Goal: Check status: Check status

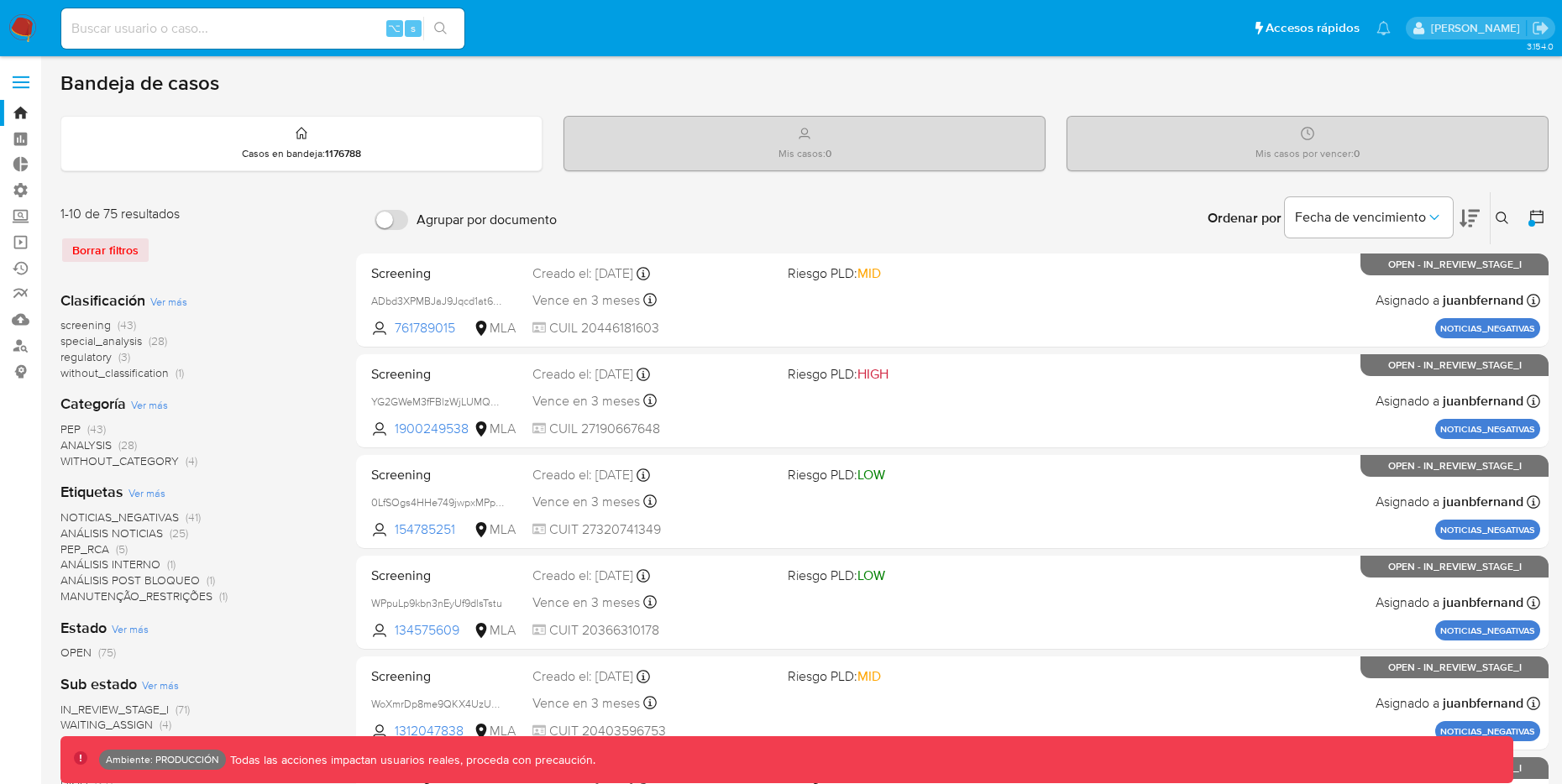
click at [1537, 218] on icon at bounding box center [1536, 216] width 16 height 16
click at [1537, 217] on icon at bounding box center [1536, 216] width 16 height 16
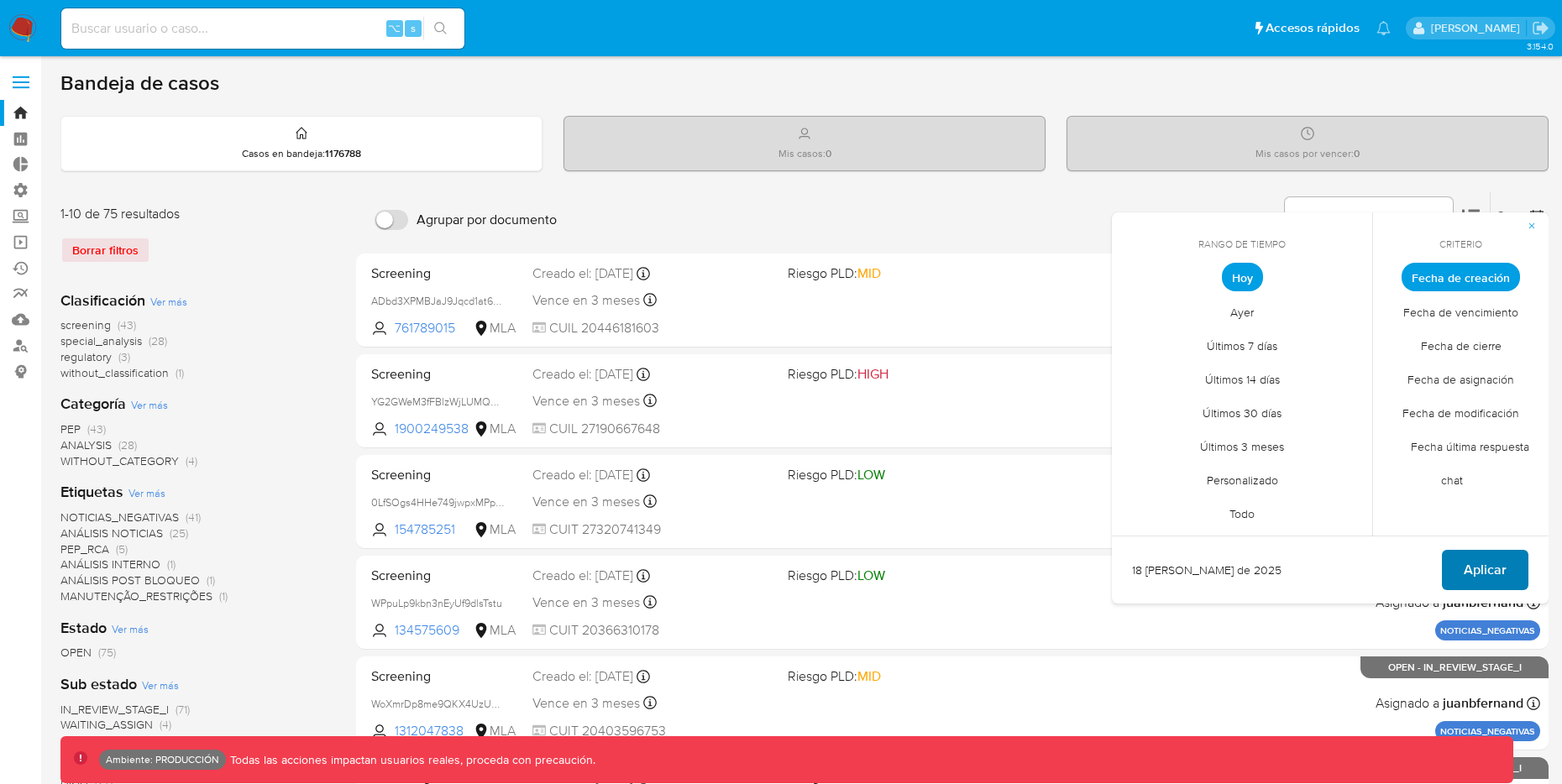
click at [1484, 585] on span "Aplicar" at bounding box center [1485, 570] width 43 height 37
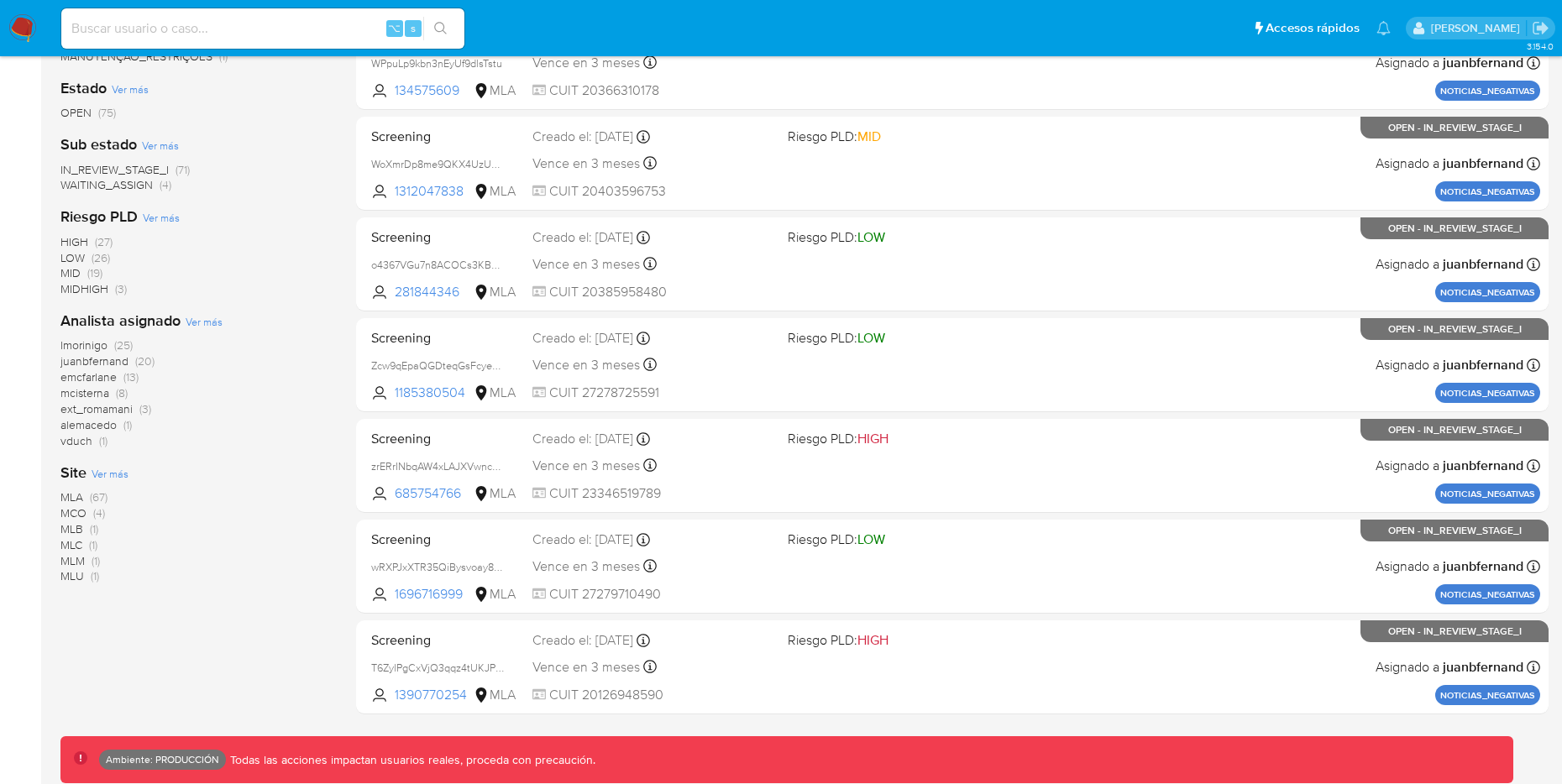
scroll to position [541, 0]
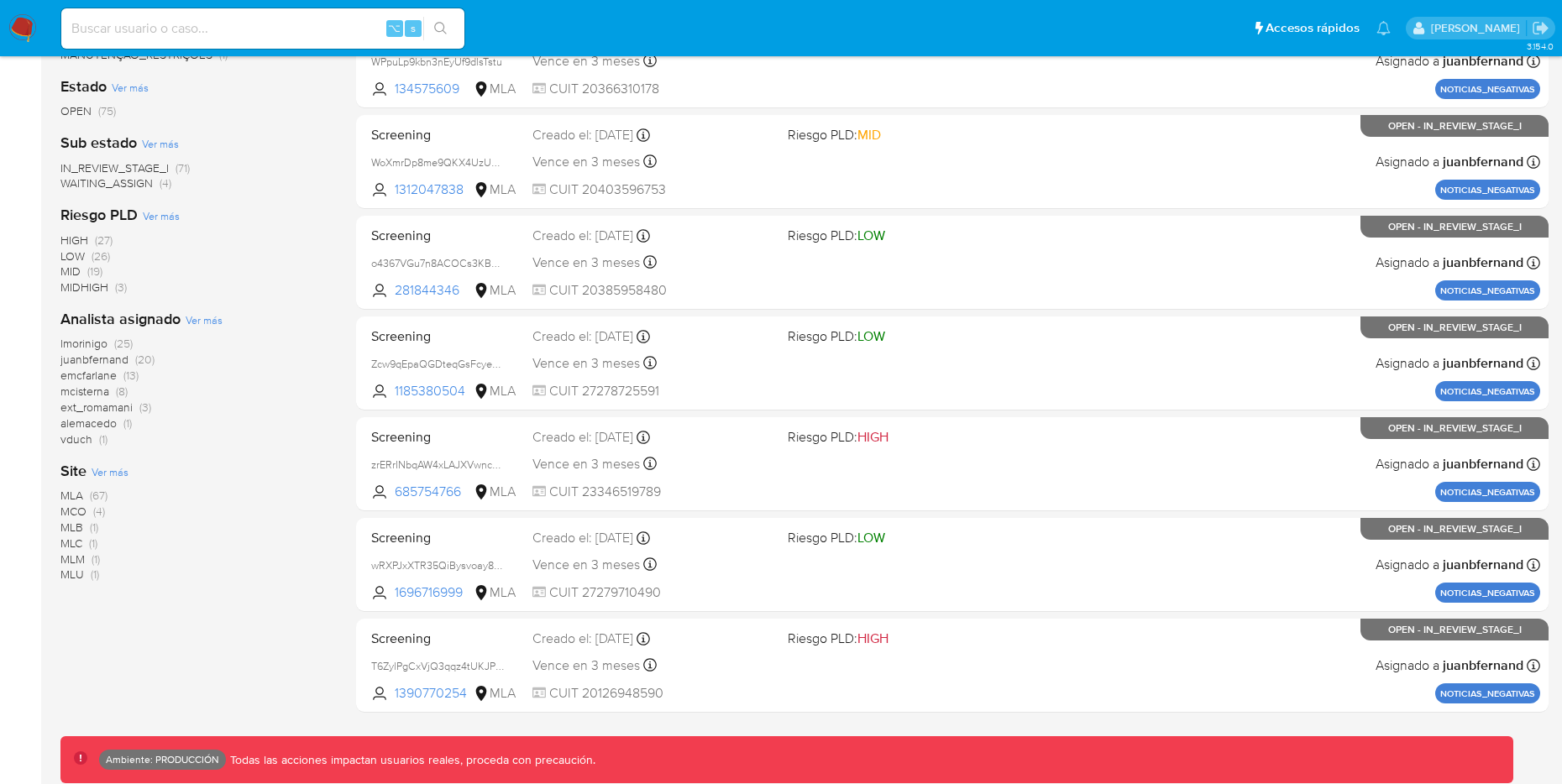
click at [72, 495] on span "MLA" at bounding box center [72, 495] width 22 height 16
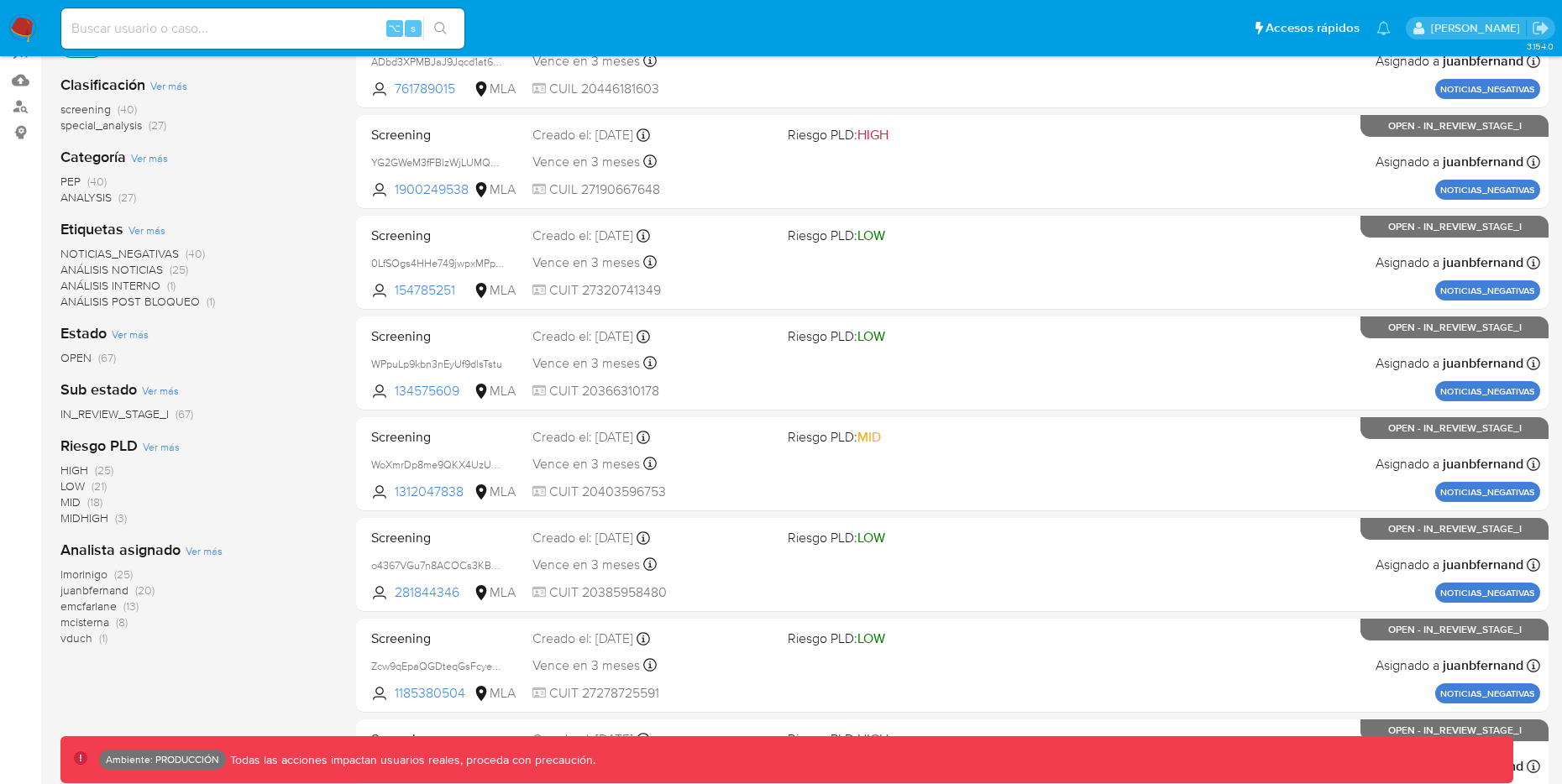
scroll to position [109, 0]
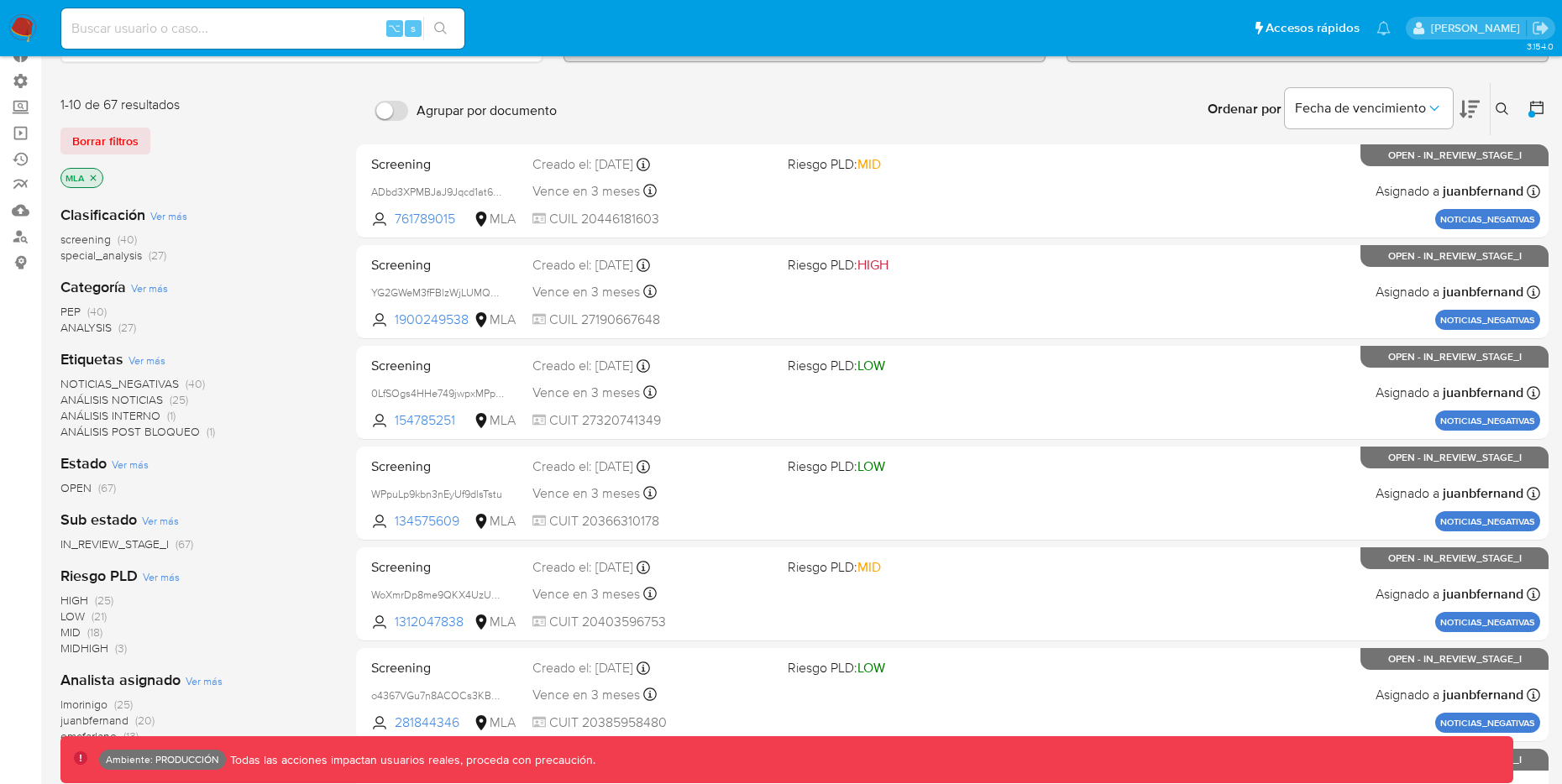
click at [201, 40] on div "⌥ s" at bounding box center [263, 28] width 403 height 41
click at [202, 21] on input at bounding box center [263, 28] width 403 height 22
click at [105, 23] on input at bounding box center [263, 28] width 403 height 22
paste input "176153539"
type input "176153539"
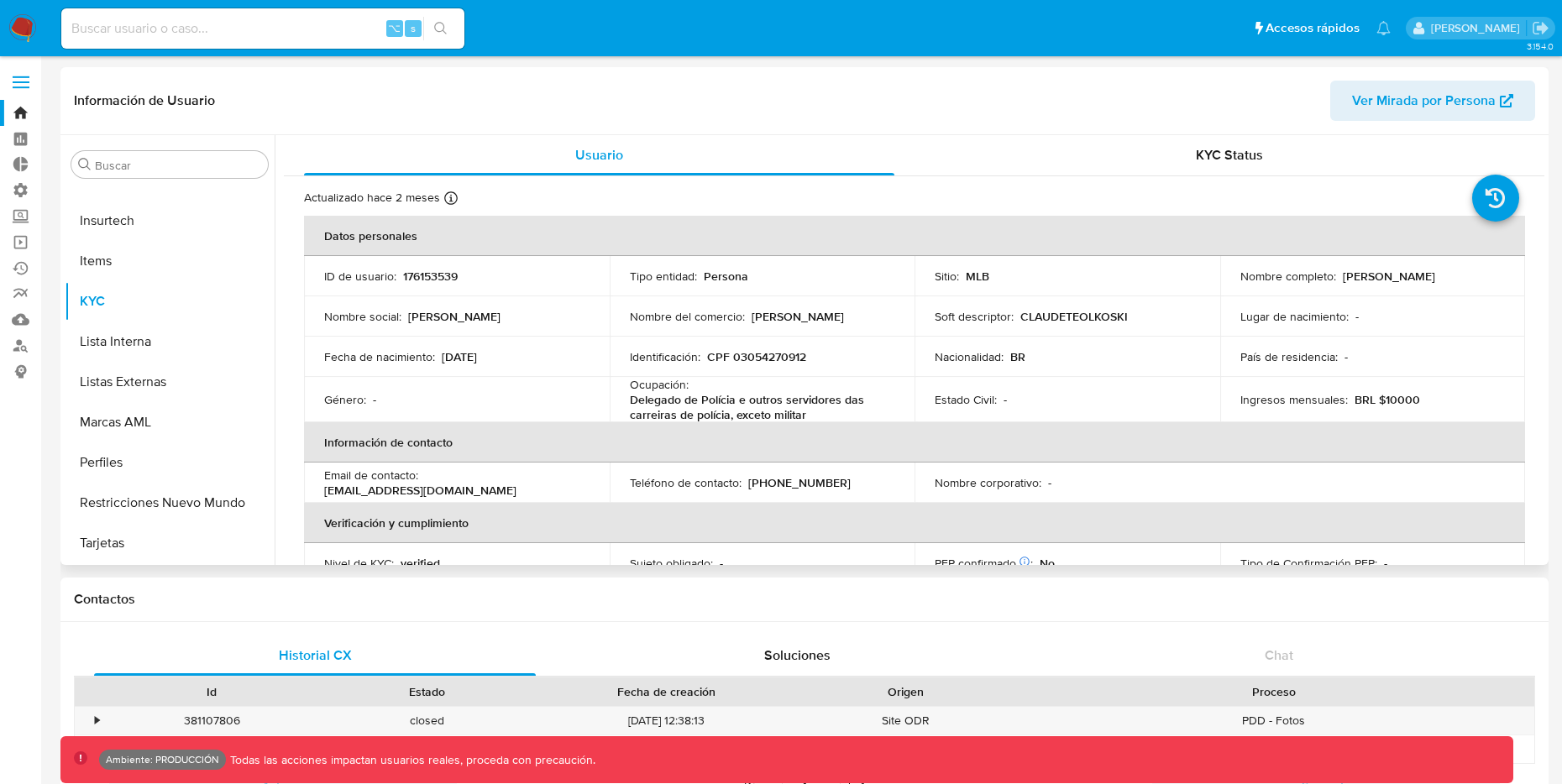
select select "10"
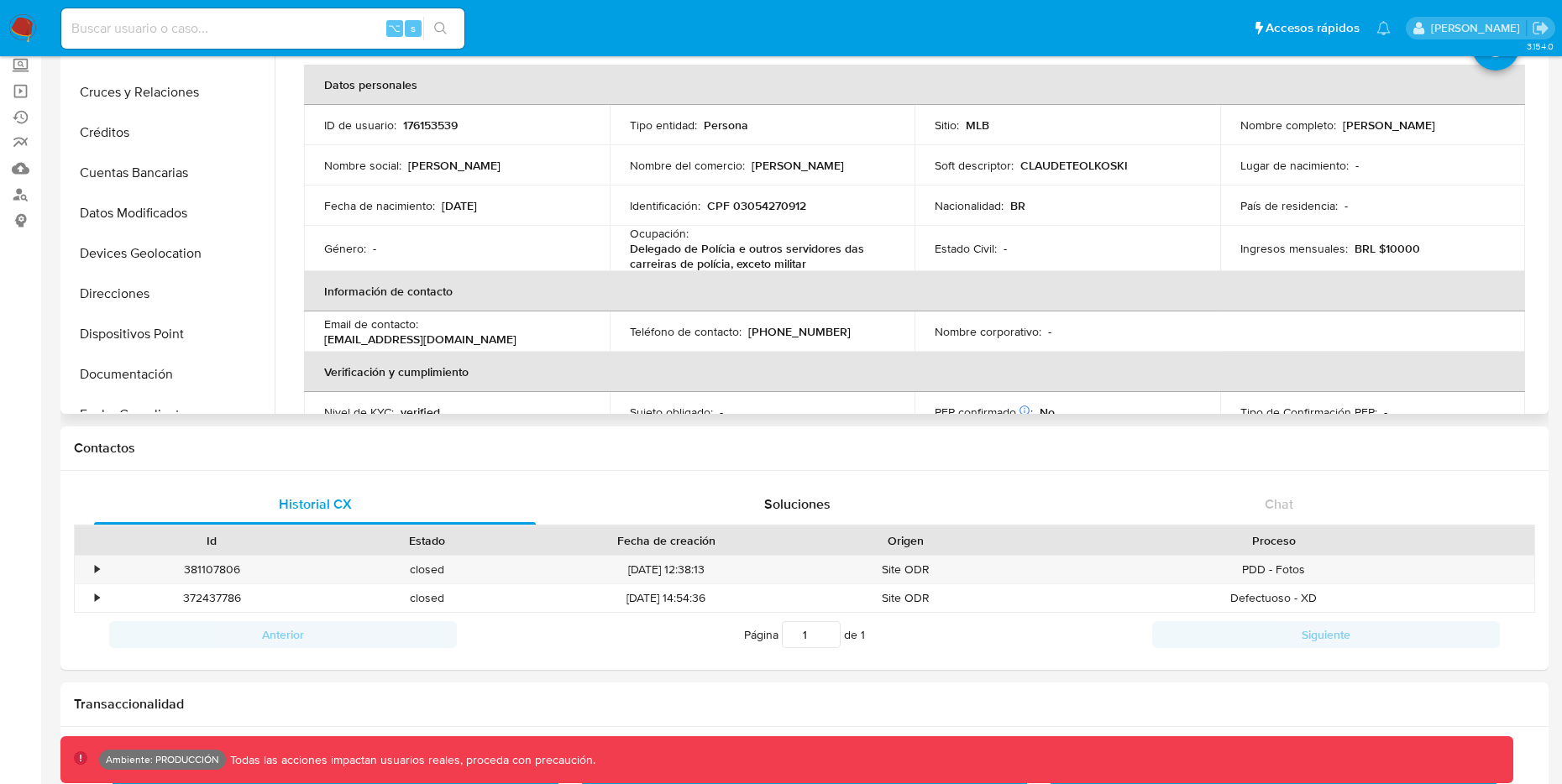
scroll to position [83, 0]
click at [92, 143] on button "Créditos" at bounding box center [162, 131] width 196 height 41
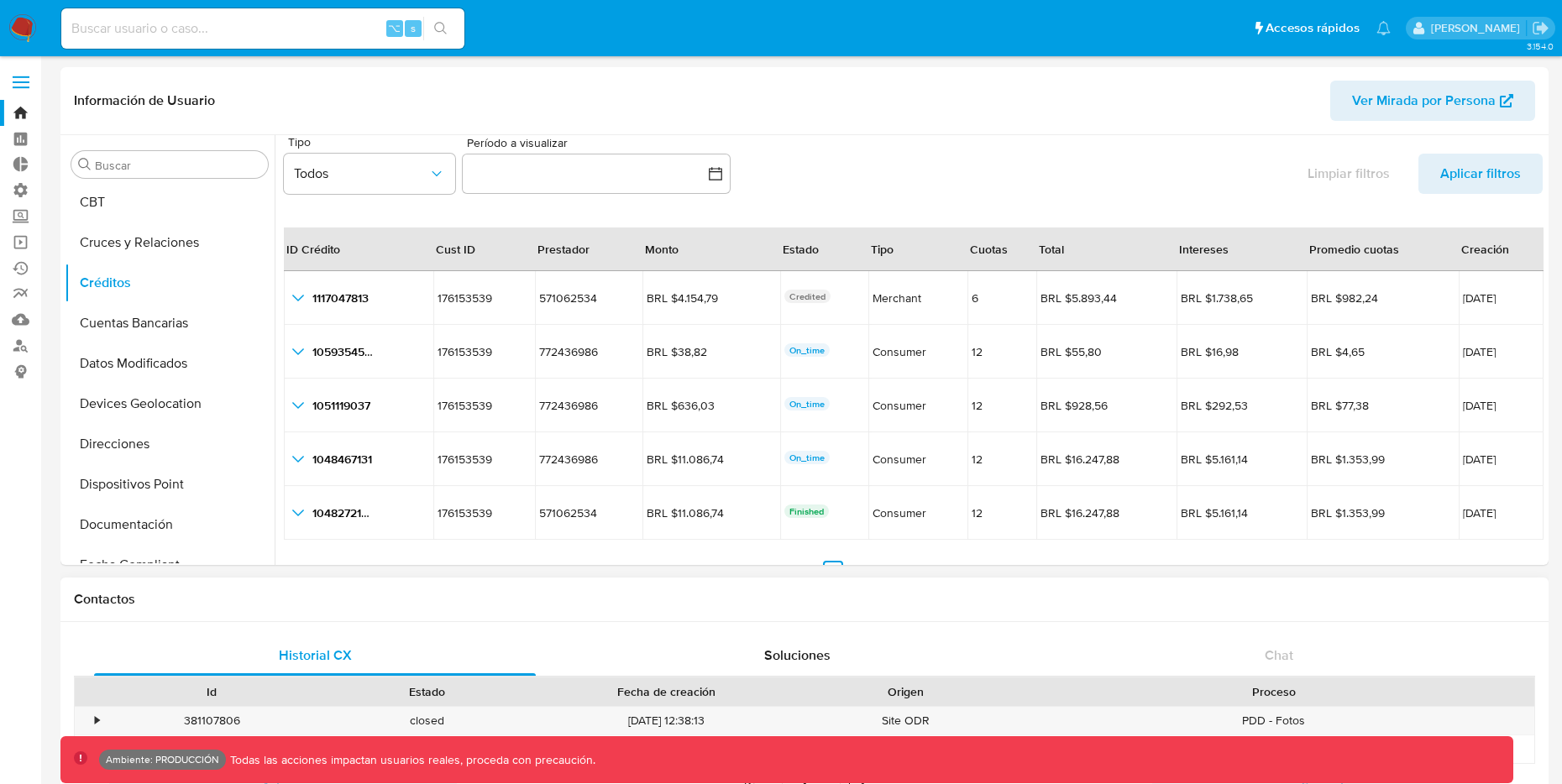
scroll to position [2, 0]
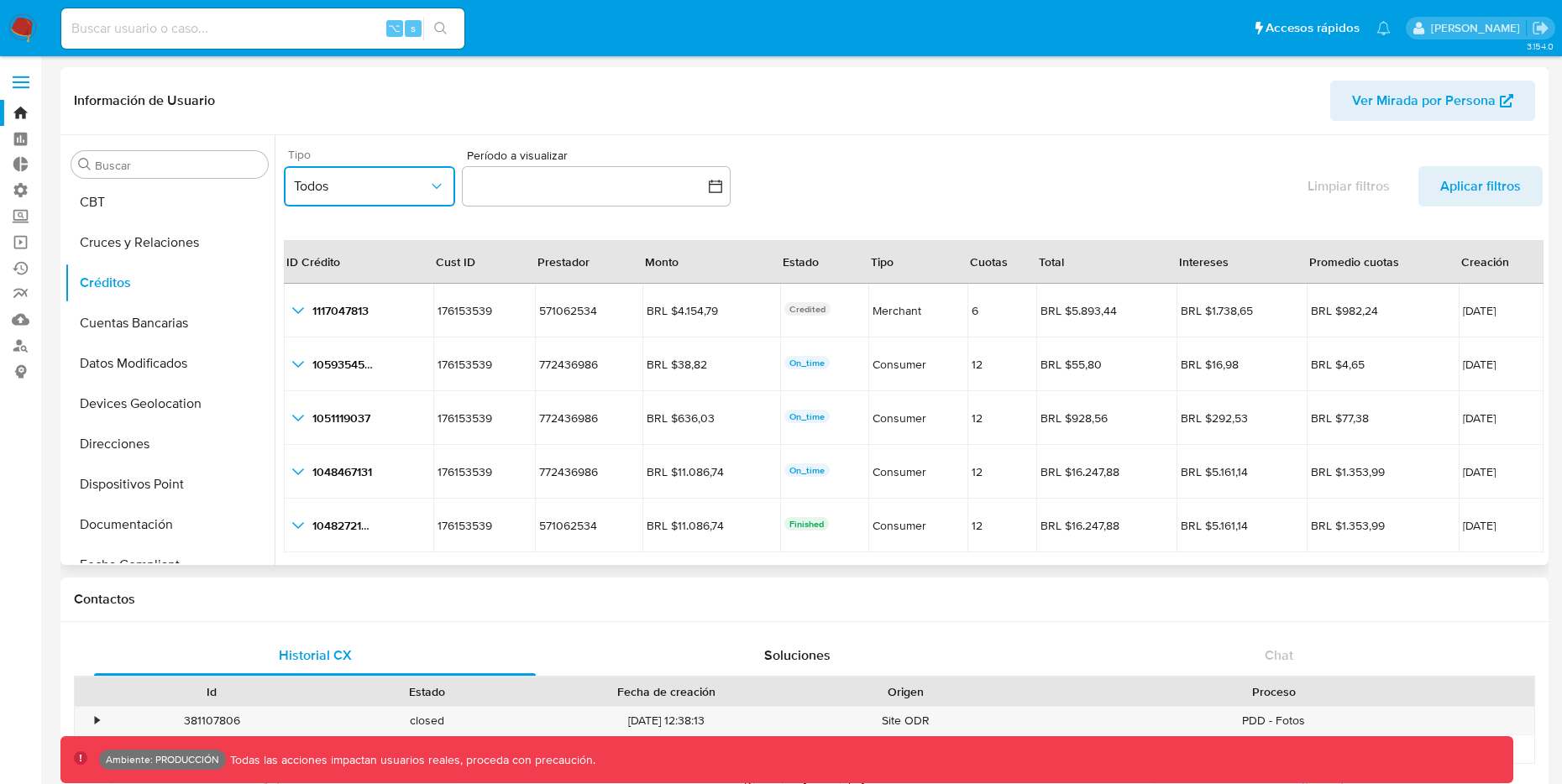
click at [444, 175] on button "Todos" at bounding box center [370, 186] width 171 height 41
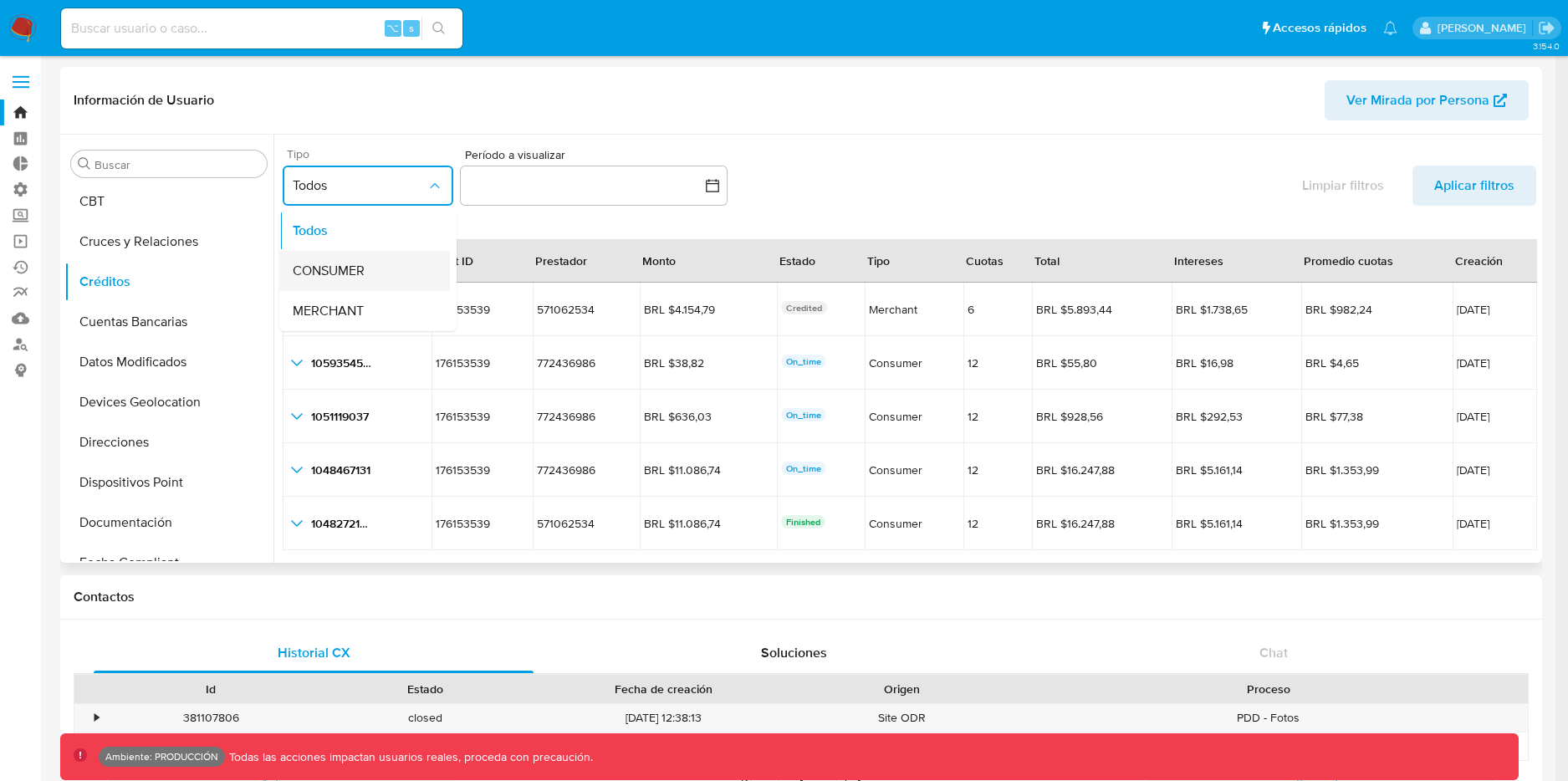
click at [393, 263] on div "CONSUMER" at bounding box center [360, 271] width 134 height 40
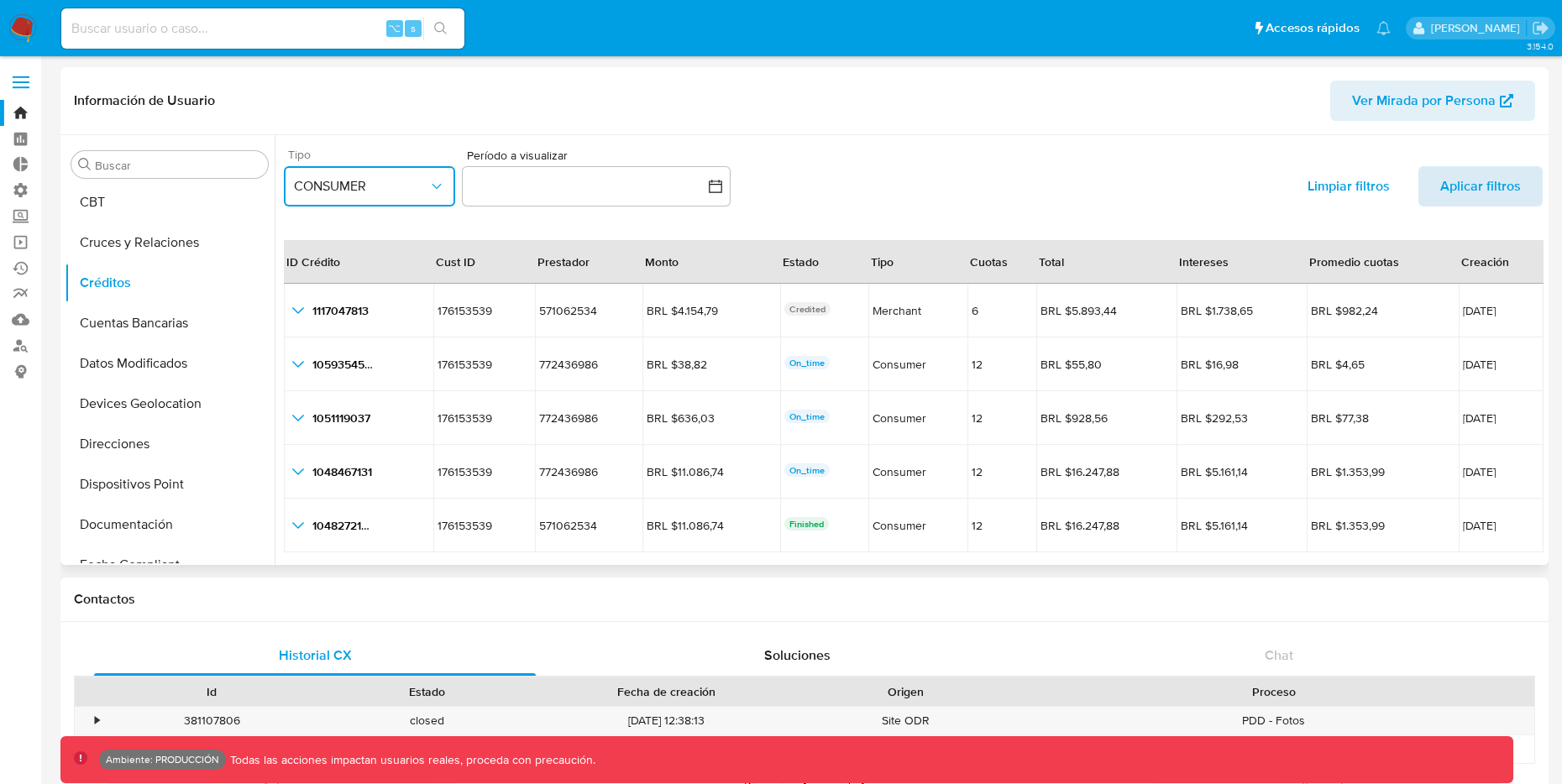
click at [1448, 191] on span "Aplicar filtros" at bounding box center [1480, 186] width 80 height 41
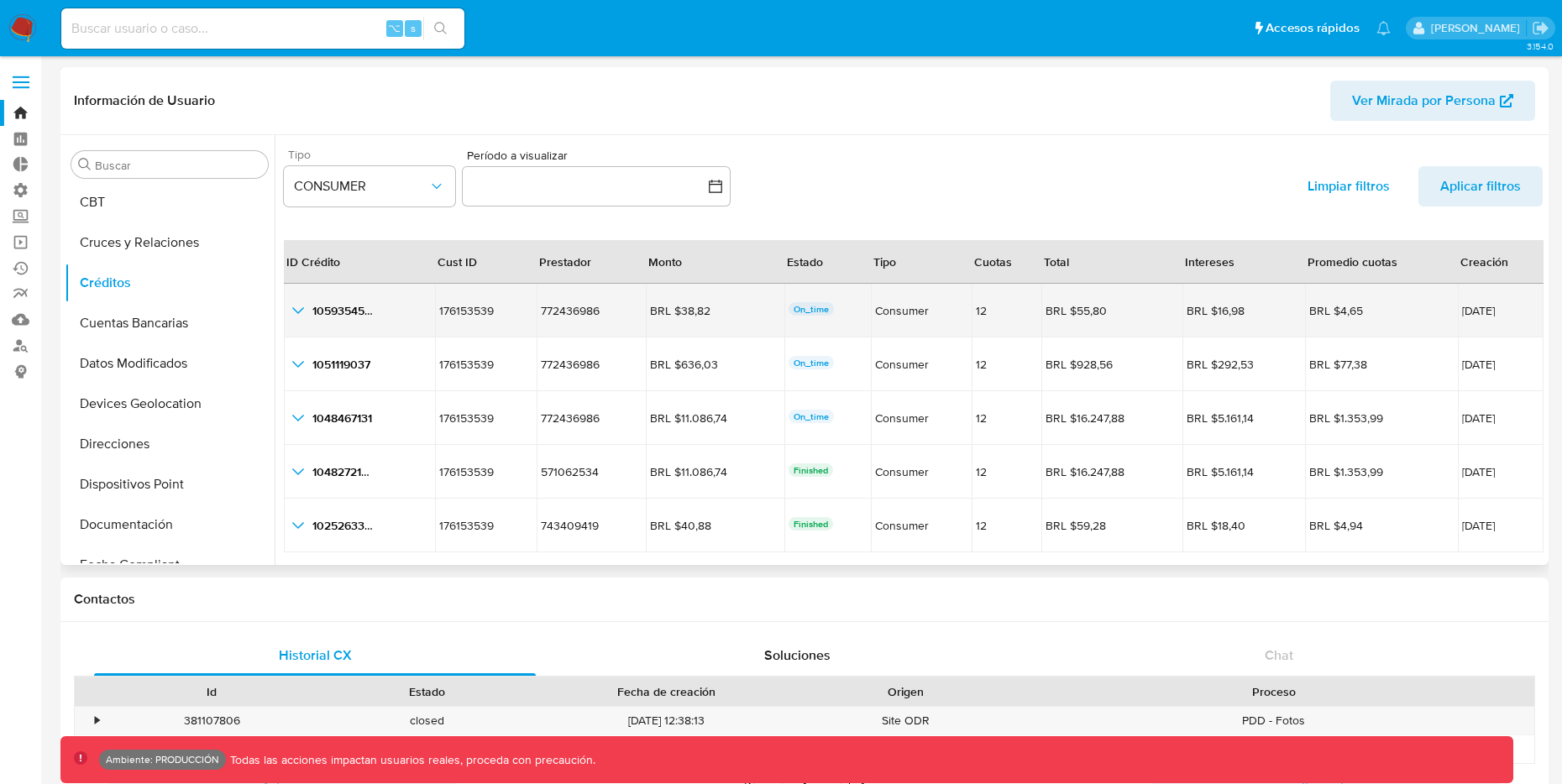
click at [299, 313] on icon "button_show_hidden_detail_by_id_0" at bounding box center [297, 310] width 20 height 20
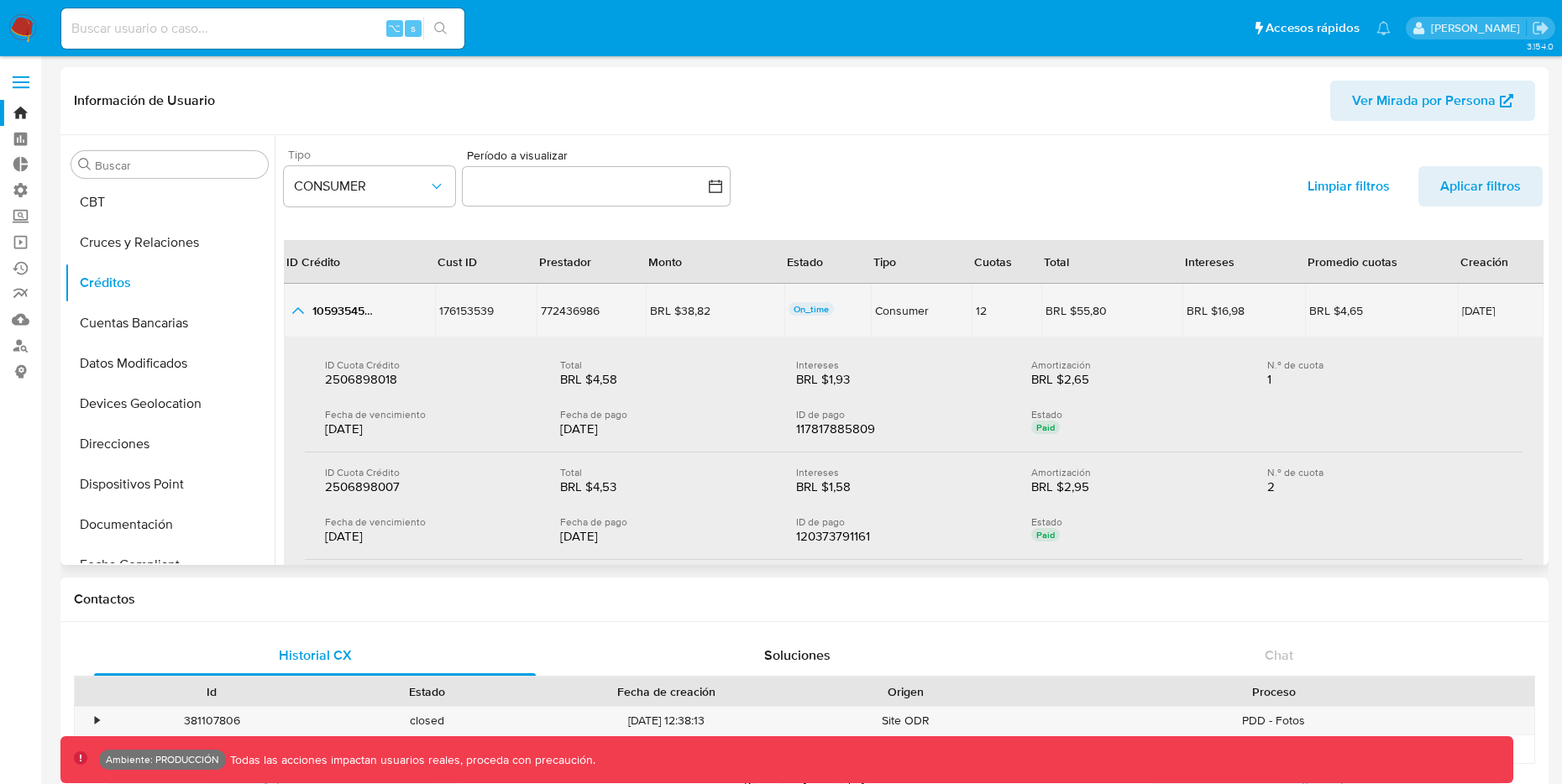
click at [299, 313] on icon "button_show_hidden_detail_by_id_0" at bounding box center [297, 310] width 20 height 20
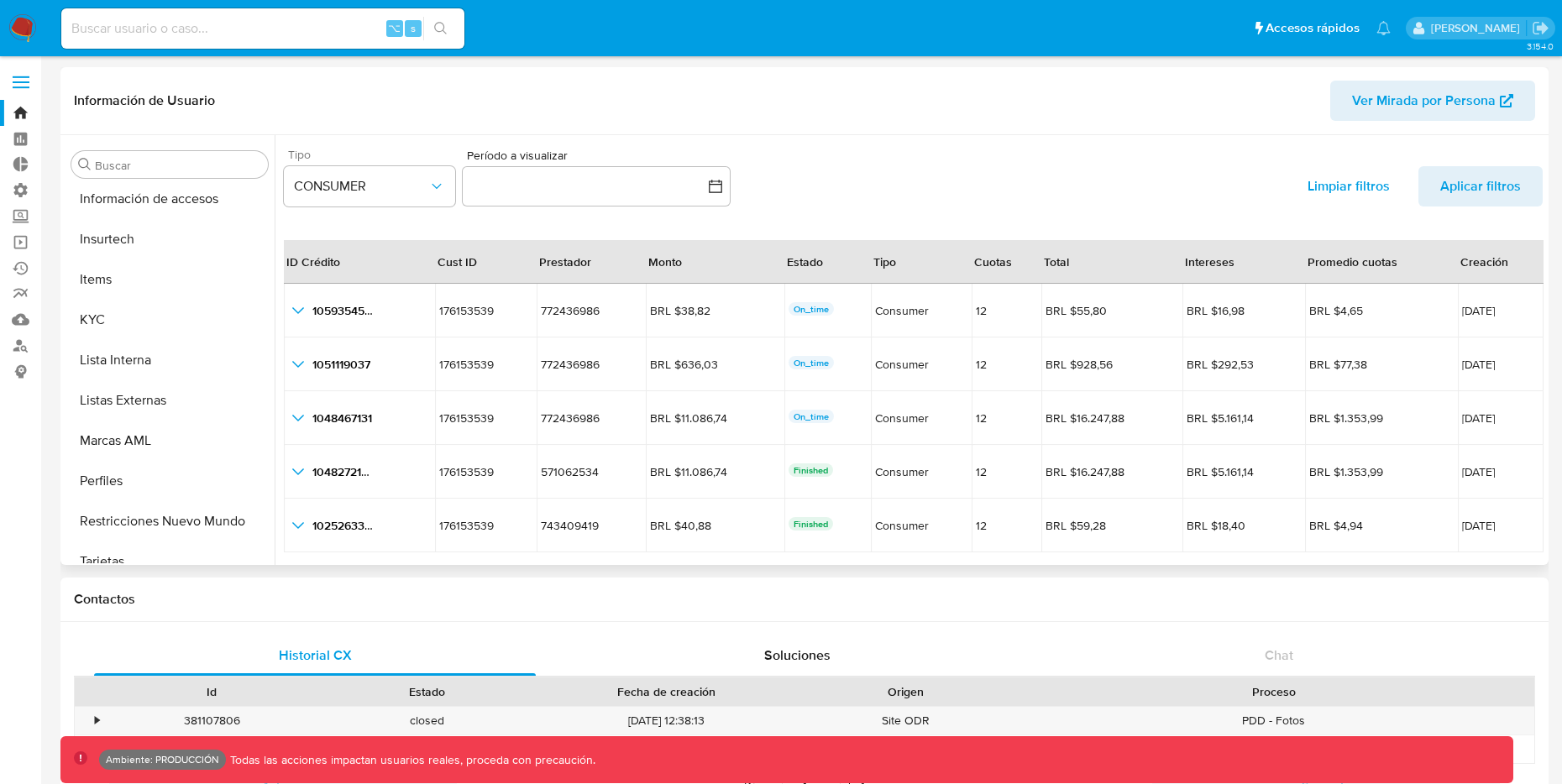
scroll to position [749, 0]
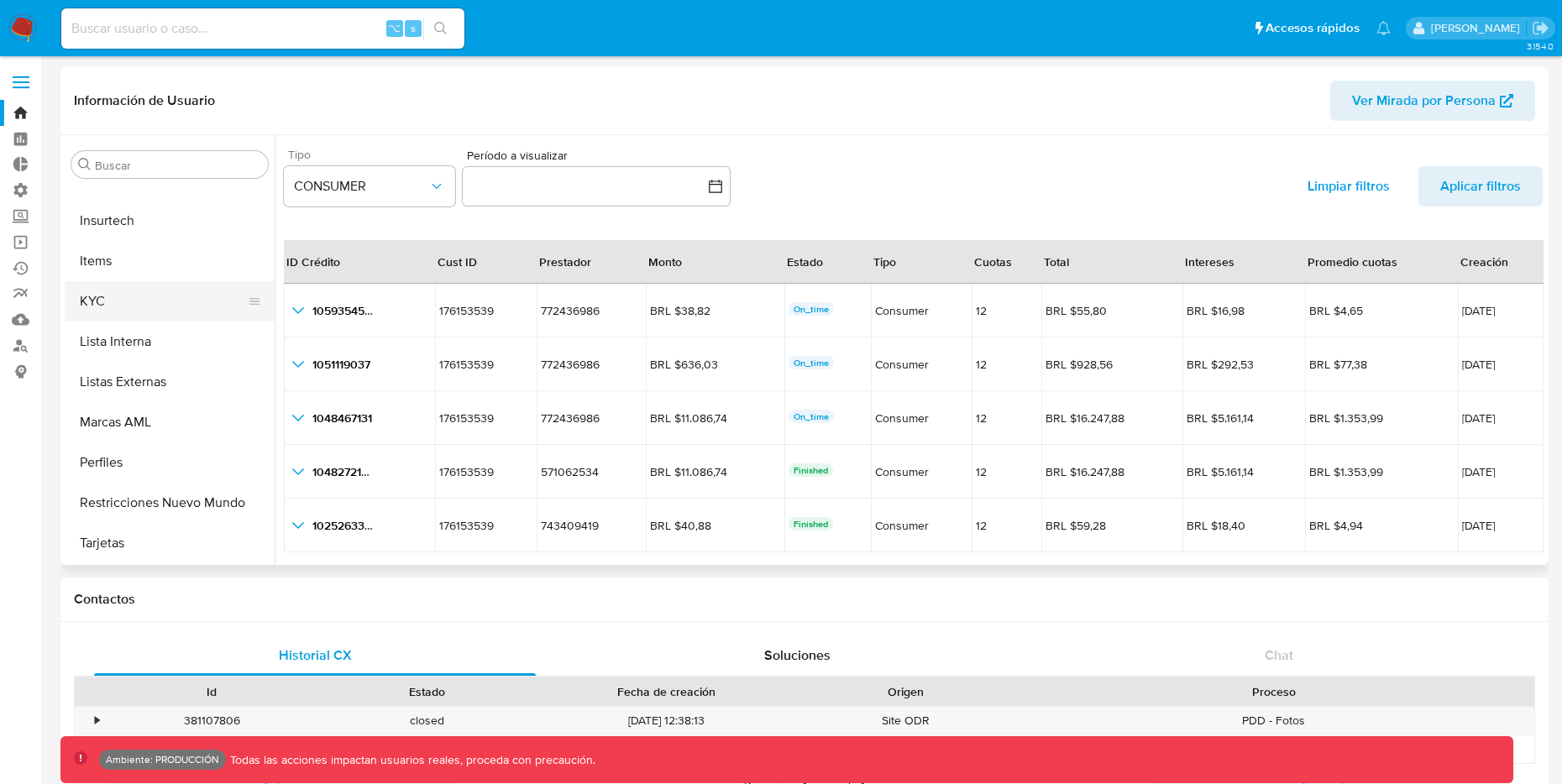
click at [140, 298] on button "KYC" at bounding box center [162, 301] width 196 height 41
